Goal: Complete application form: Complete application form

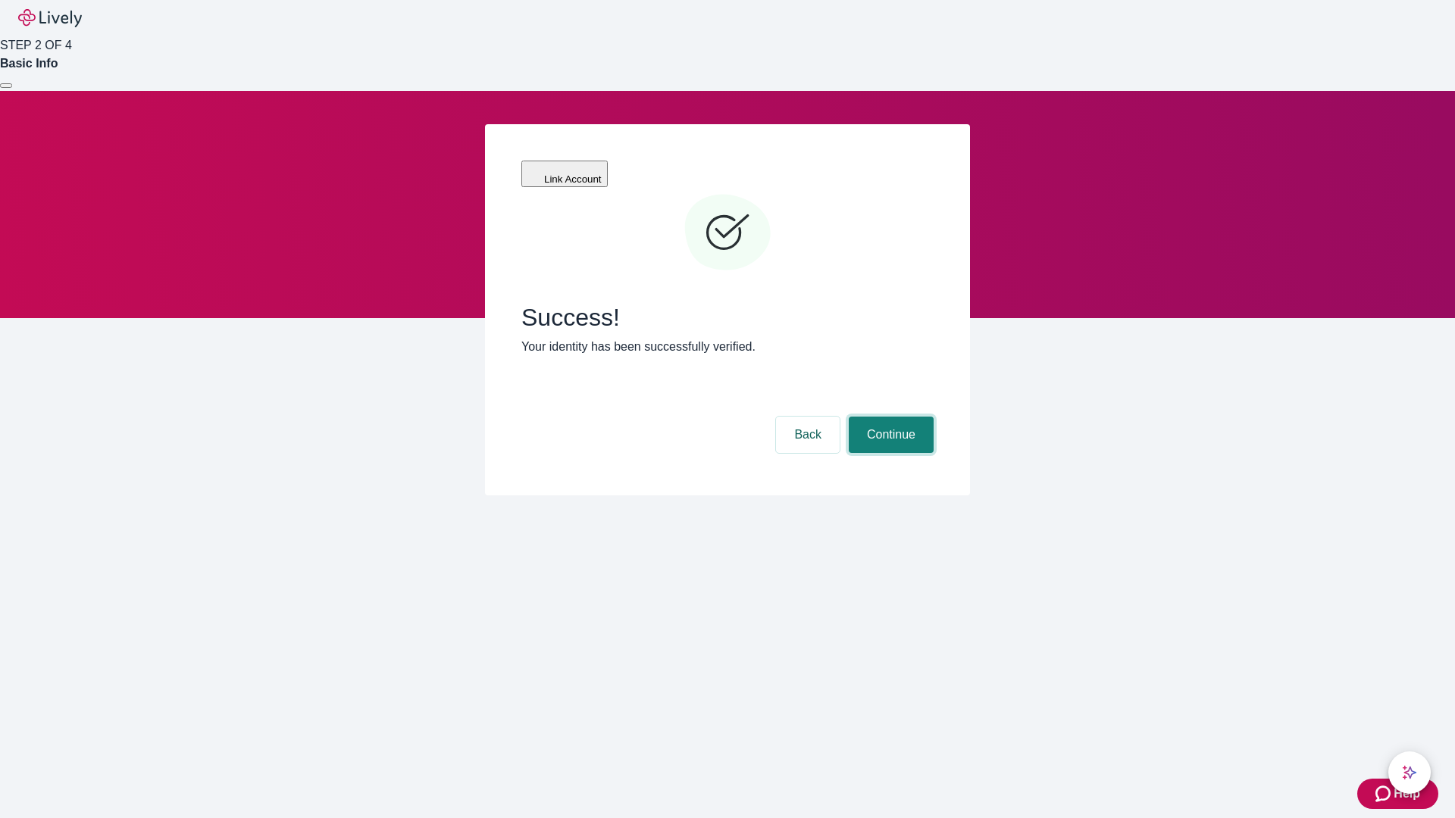
click at [889, 417] on button "Continue" at bounding box center [891, 435] width 85 height 36
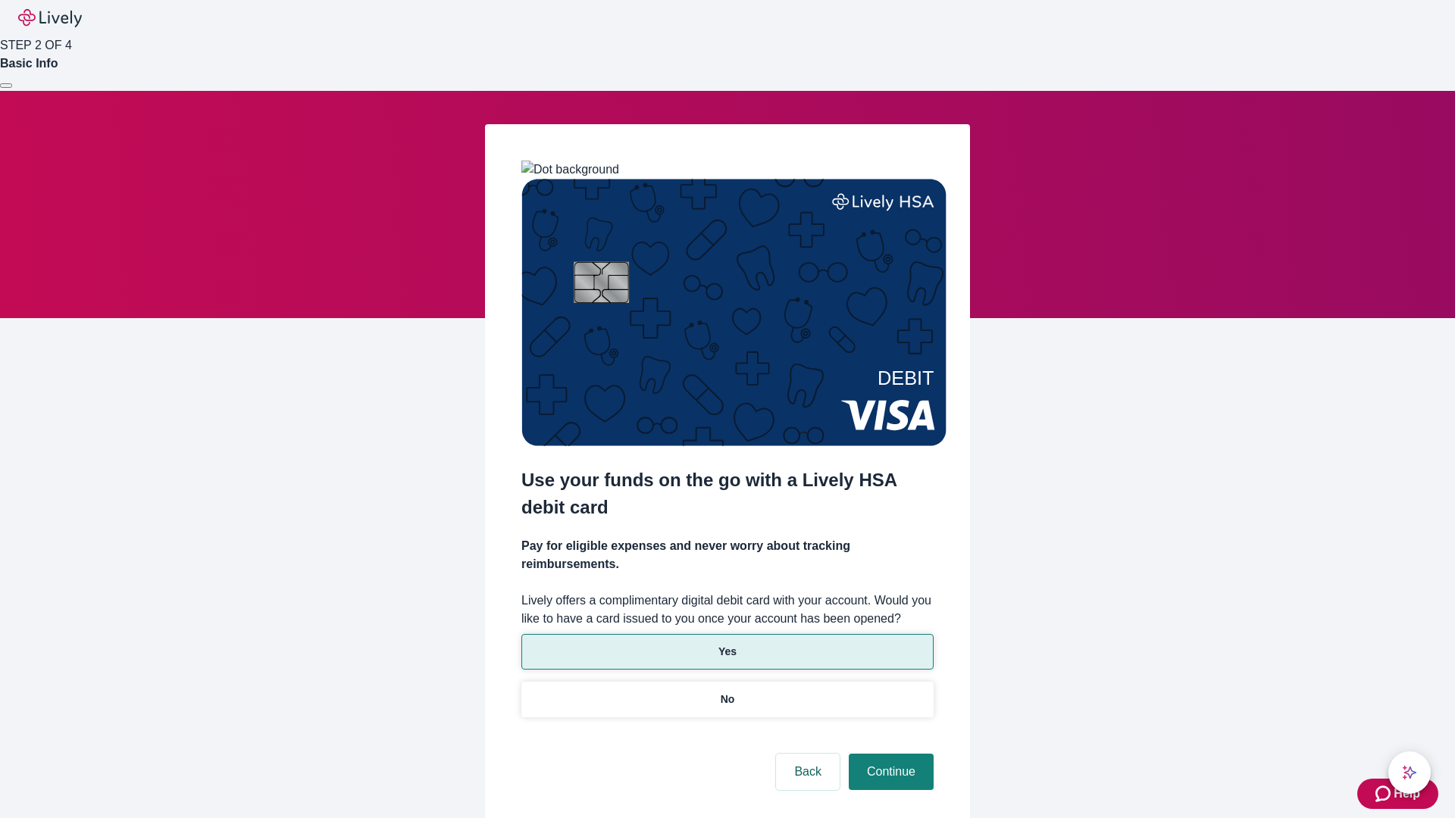
click at [727, 644] on p "Yes" at bounding box center [727, 652] width 18 height 16
click at [889, 754] on button "Continue" at bounding box center [891, 772] width 85 height 36
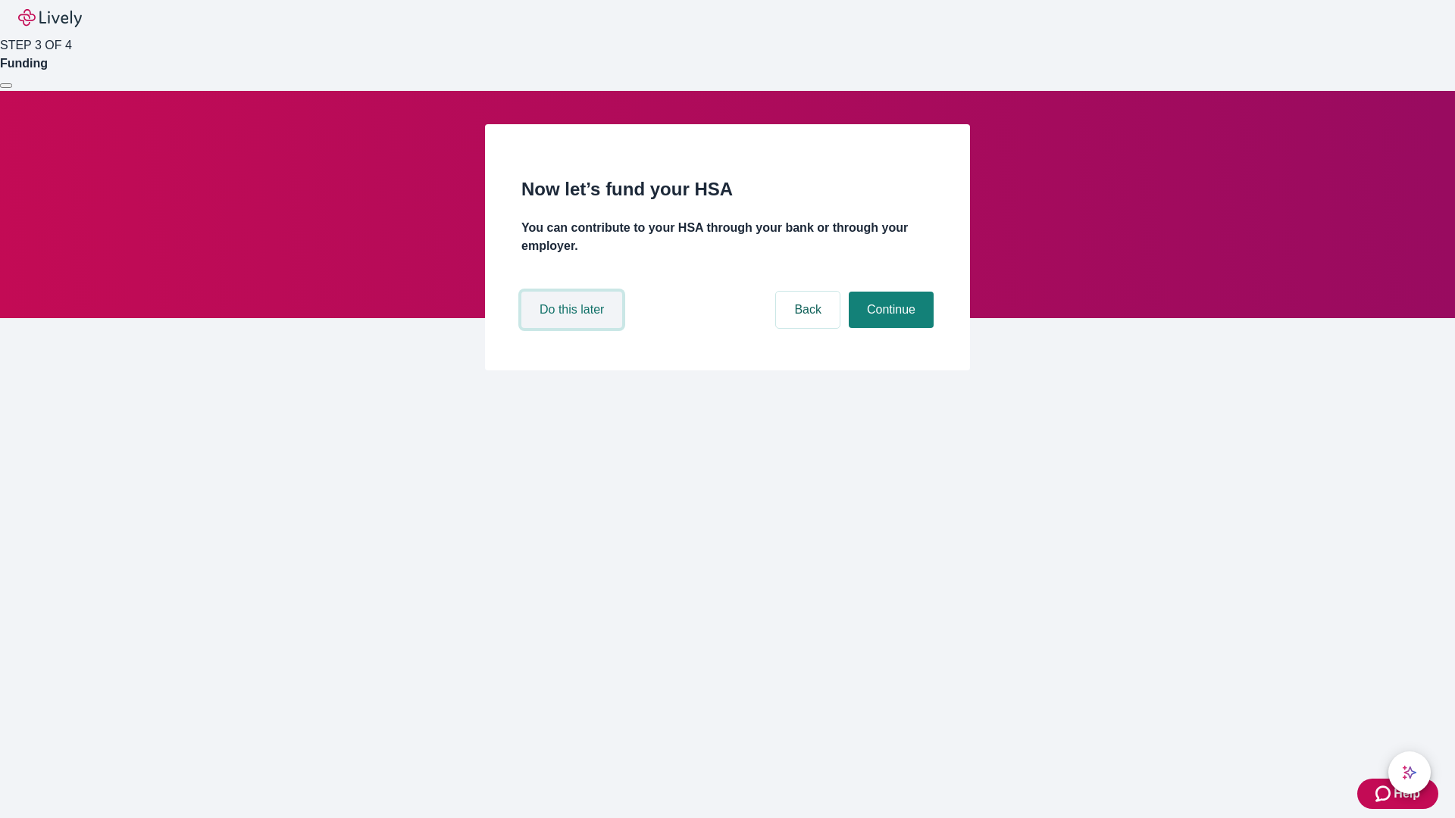
click at [574, 328] on button "Do this later" at bounding box center [571, 310] width 101 height 36
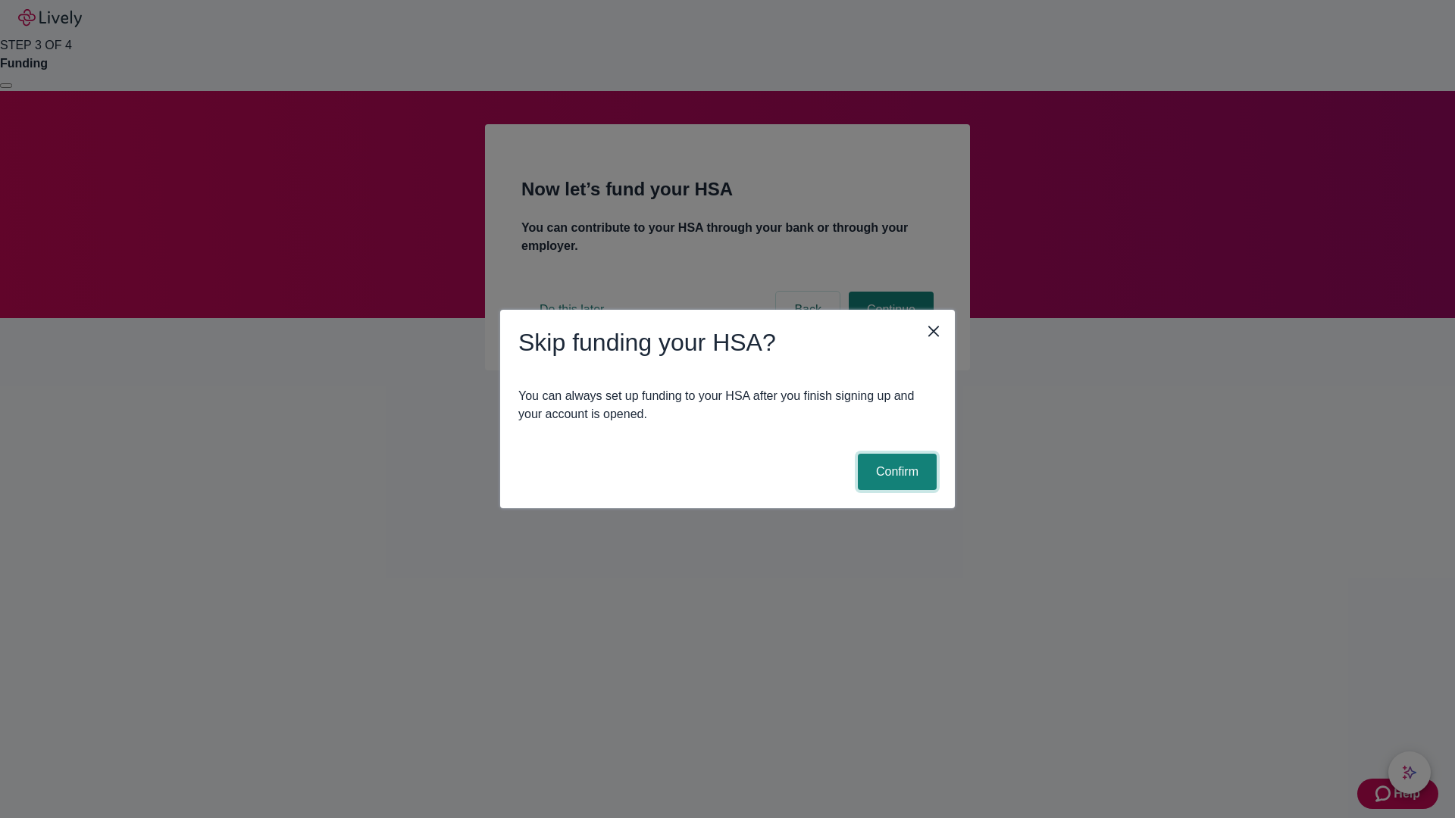
click at [895, 472] on button "Confirm" at bounding box center [897, 472] width 79 height 36
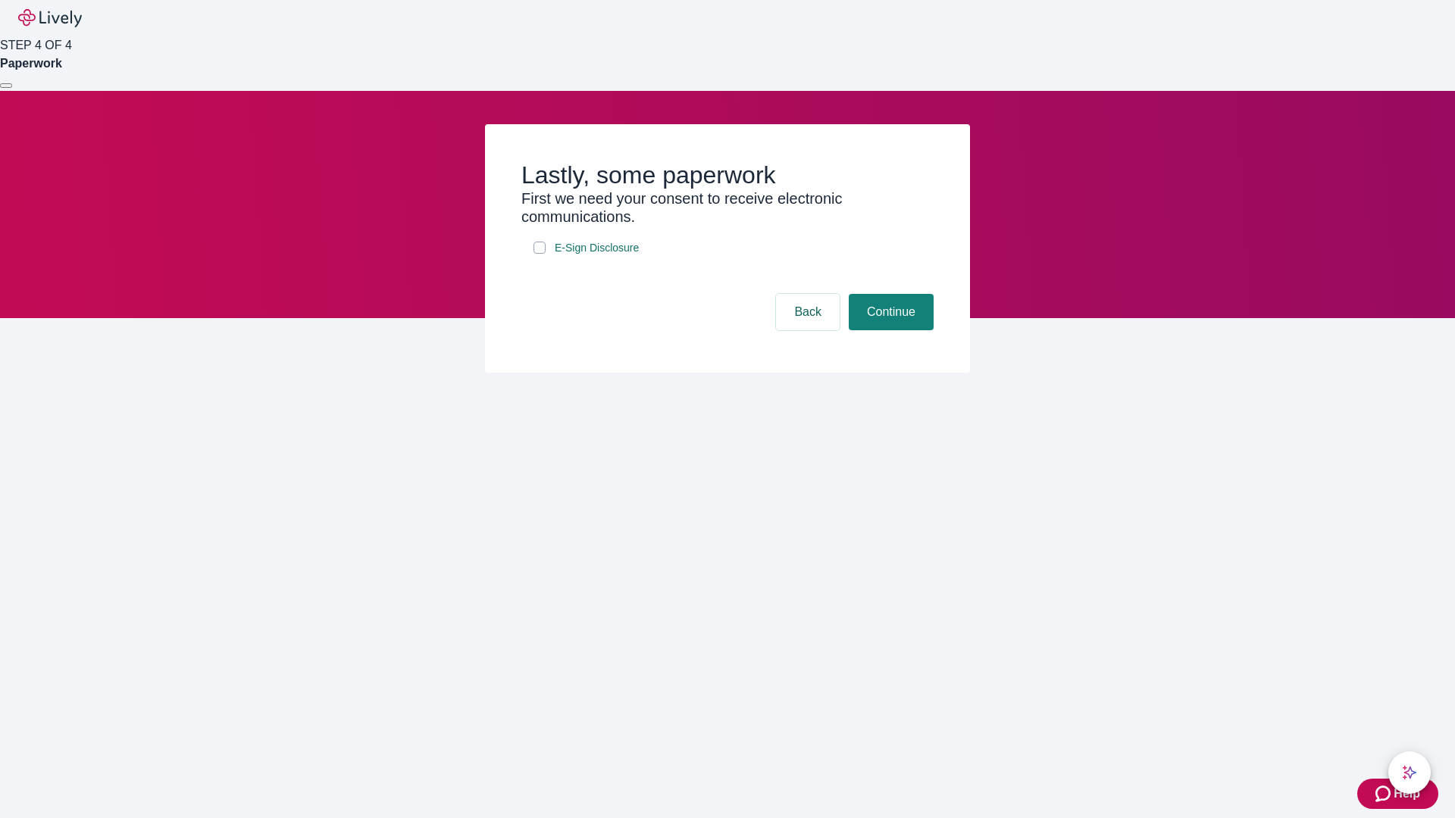
click at [539, 254] on input "E-Sign Disclosure" at bounding box center [539, 248] width 12 height 12
checkbox input "true"
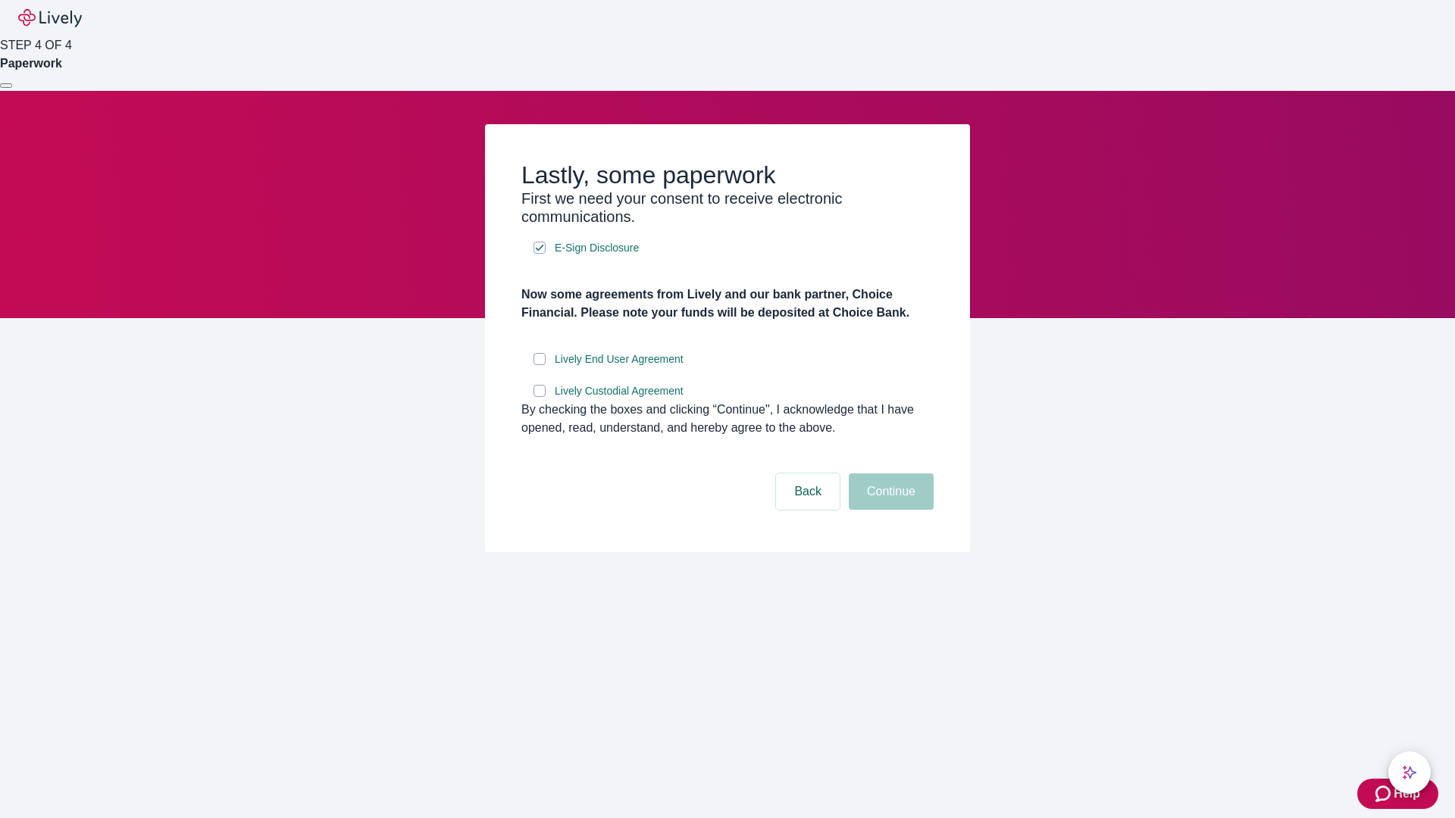
click at [539, 365] on input "Lively End User Agreement" at bounding box center [539, 359] width 12 height 12
checkbox input "true"
click at [539, 397] on input "Lively Custodial Agreement" at bounding box center [539, 391] width 12 height 12
checkbox input "true"
click at [889, 510] on button "Continue" at bounding box center [891, 492] width 85 height 36
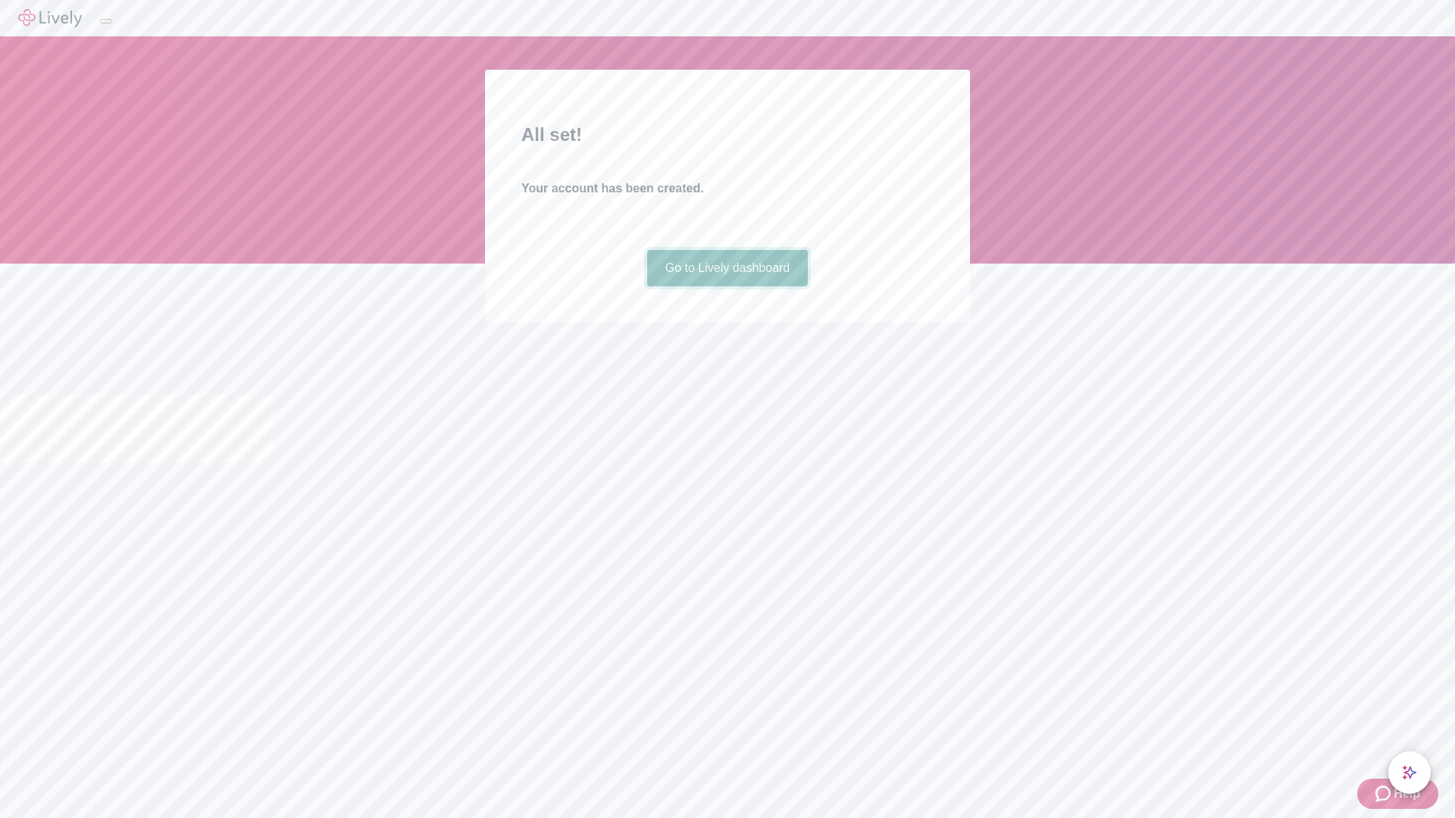
click at [727, 286] on link "Go to Lively dashboard" at bounding box center [727, 268] width 161 height 36
